Goal: Navigation & Orientation: Find specific page/section

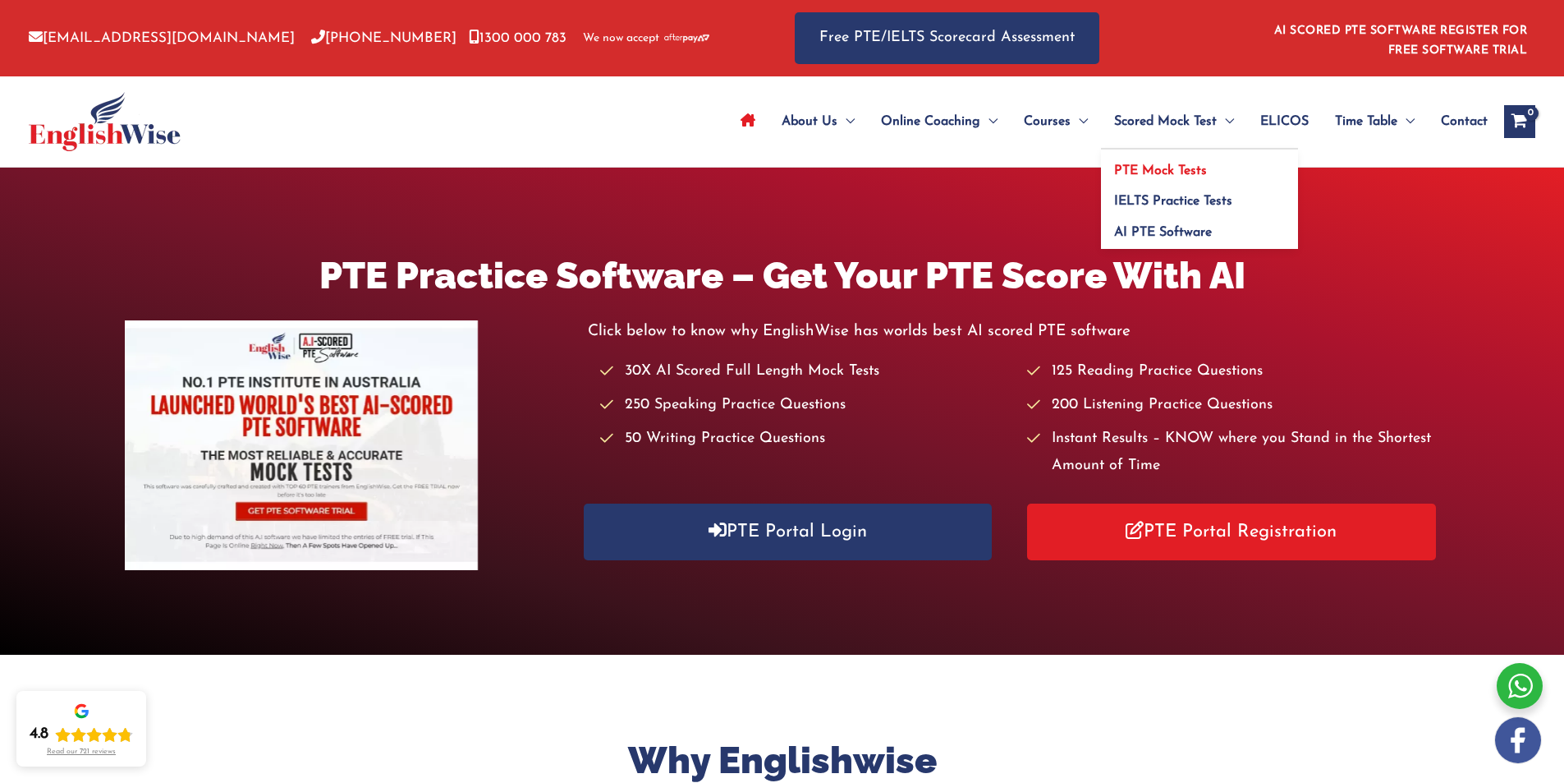
click at [1173, 169] on span "PTE Mock Tests" at bounding box center [1160, 170] width 93 height 13
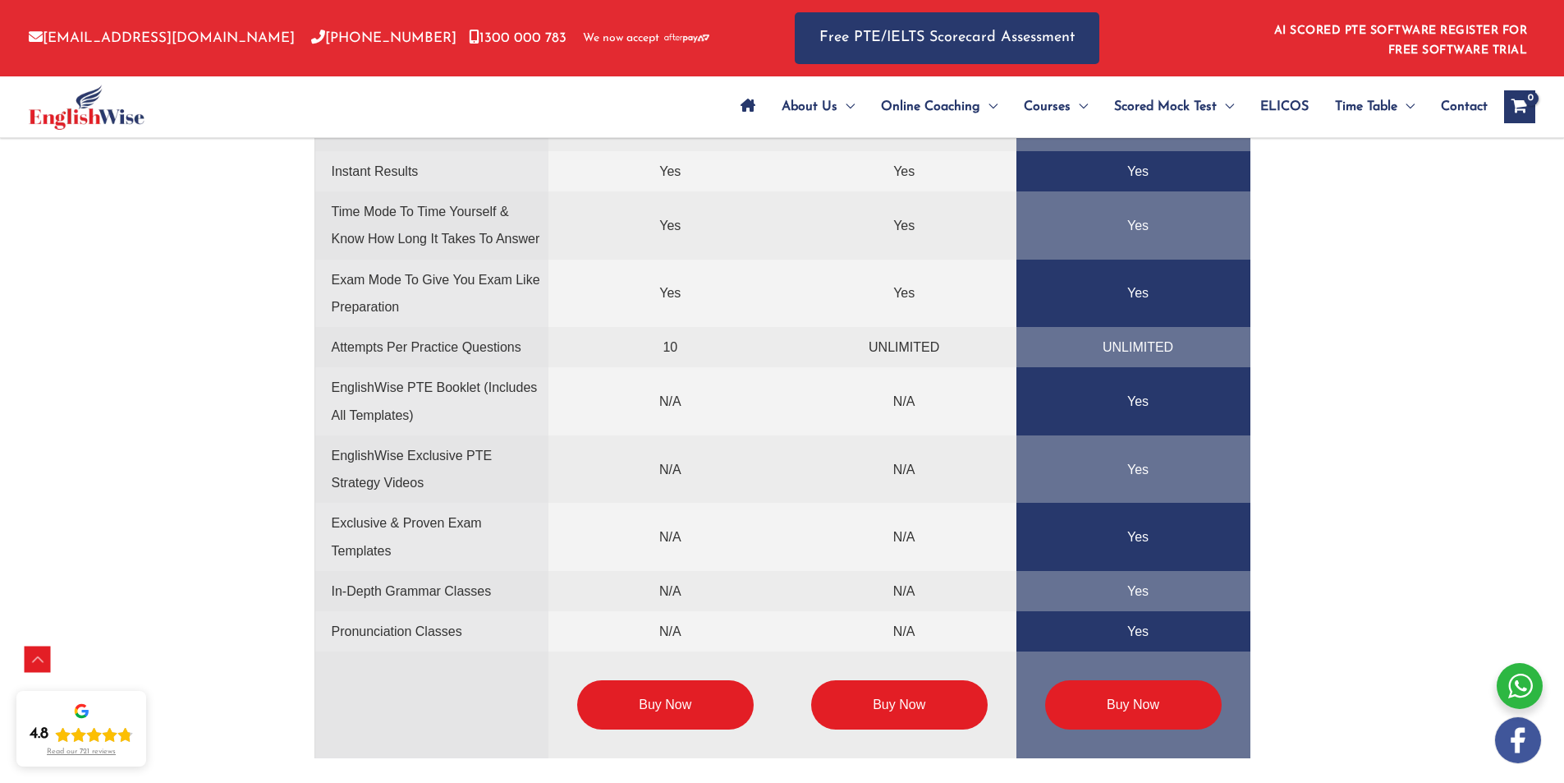
scroll to position [3942, 0]
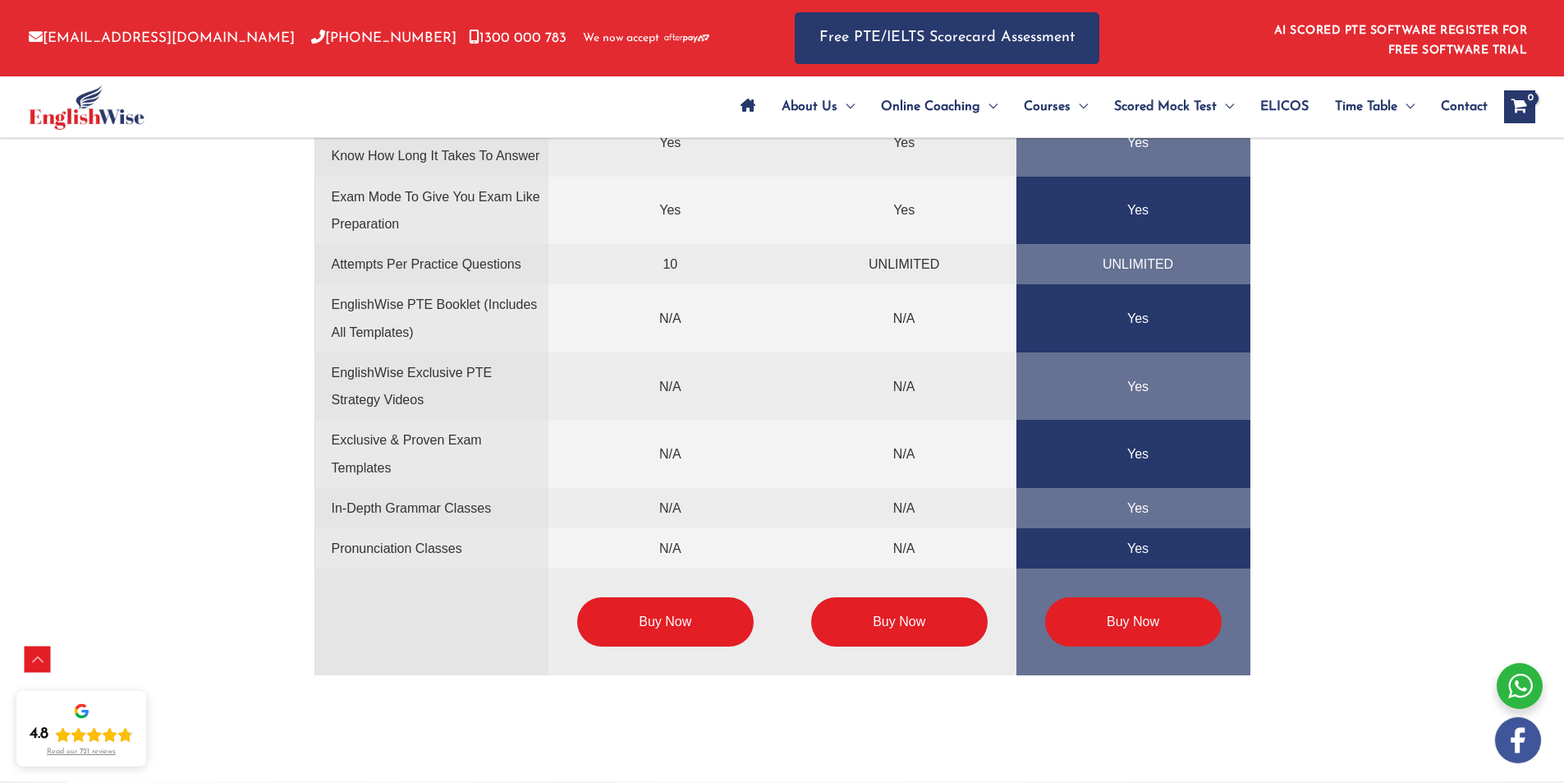
click at [688, 608] on link "Buy Now" at bounding box center [665, 621] width 177 height 49
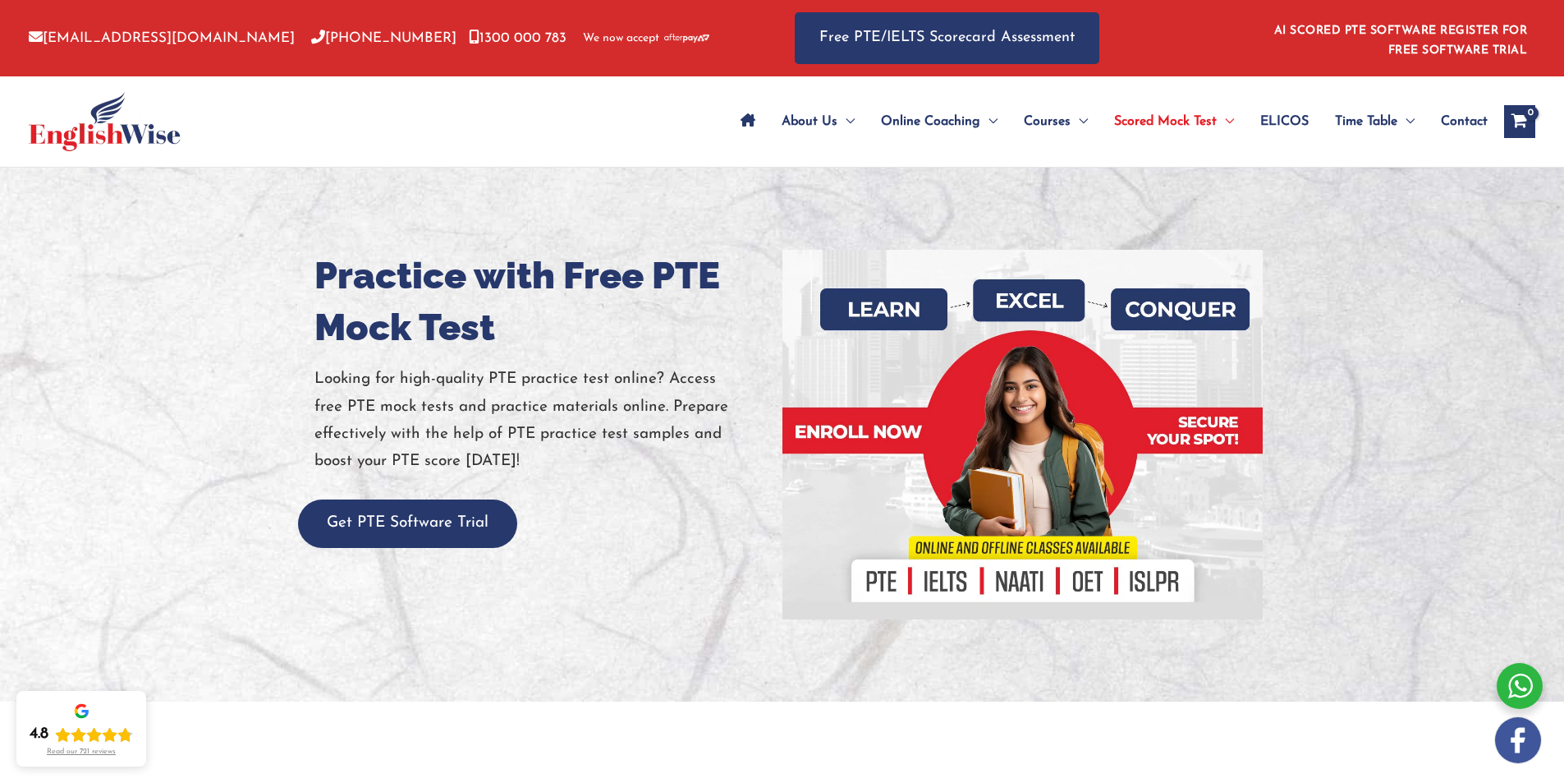
click at [1270, 124] on span "ELICOS" at bounding box center [1284, 121] width 48 height 57
click at [741, 123] on icon "Site Navigation: Main Menu" at bounding box center [748, 119] width 15 height 13
